Goal: Task Accomplishment & Management: Manage account settings

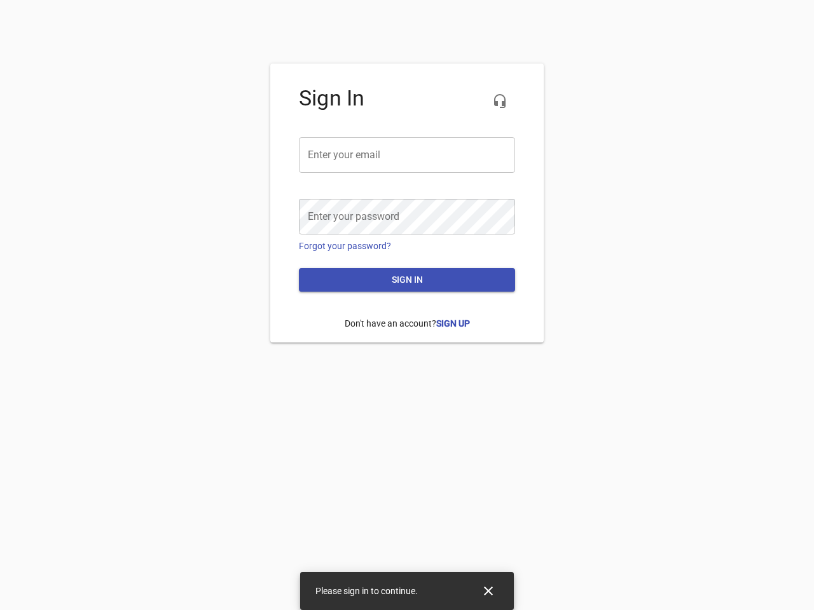
click at [500, 101] on icon "button" at bounding box center [499, 100] width 15 height 15
click at [407, 155] on input "email" at bounding box center [407, 155] width 216 height 36
click at [488, 591] on icon "Close" at bounding box center [488, 591] width 9 height 9
